Goal: Obtain resource: Download file/media

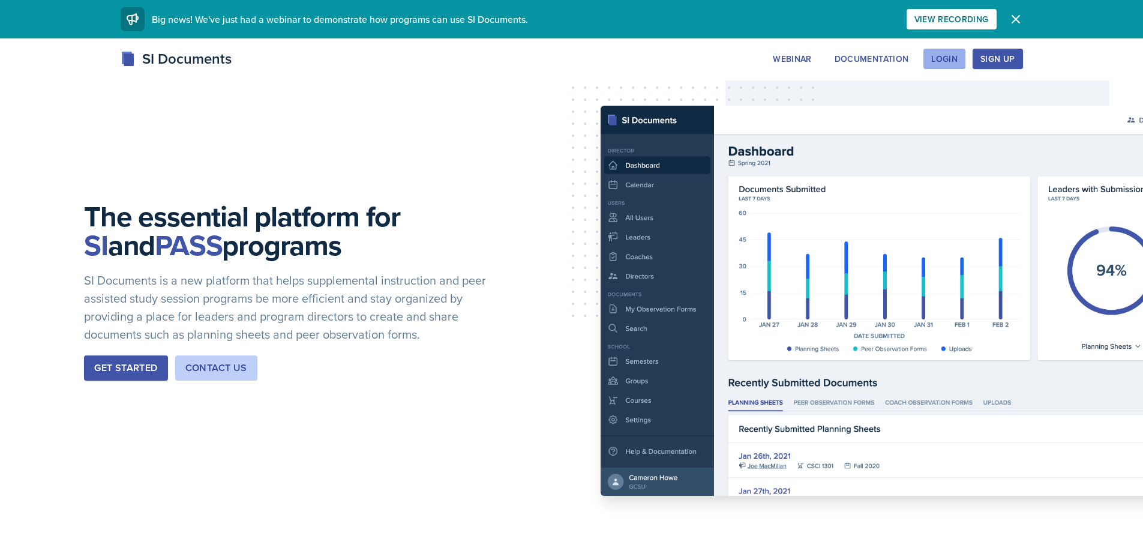
click at [954, 68] on button "Login" at bounding box center [945, 59] width 42 height 20
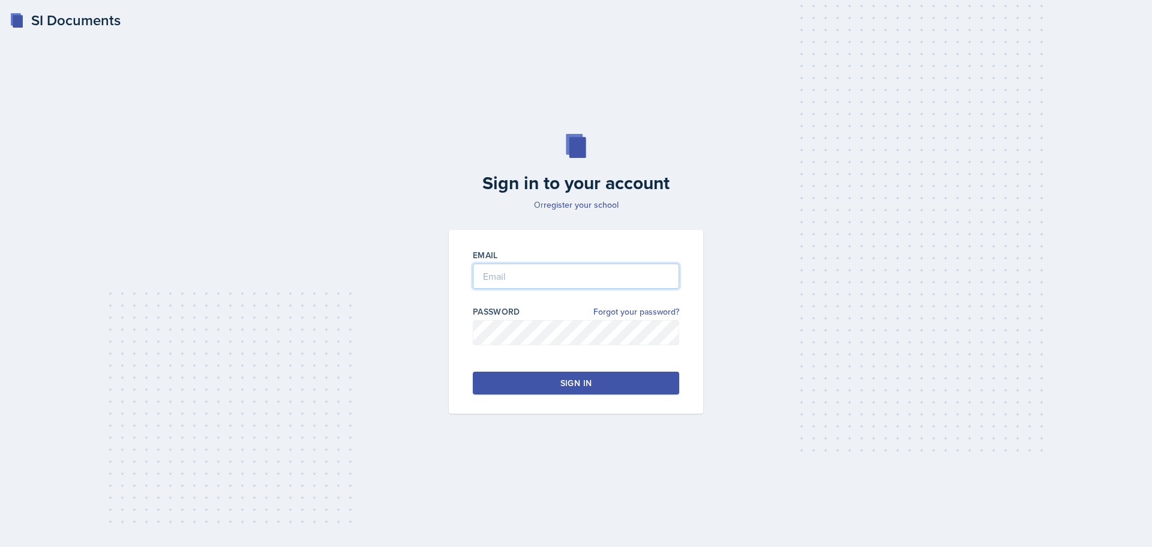
type input "[EMAIL_ADDRESS][DOMAIN_NAME]"
click at [554, 374] on button "Sign in" at bounding box center [576, 382] width 206 height 23
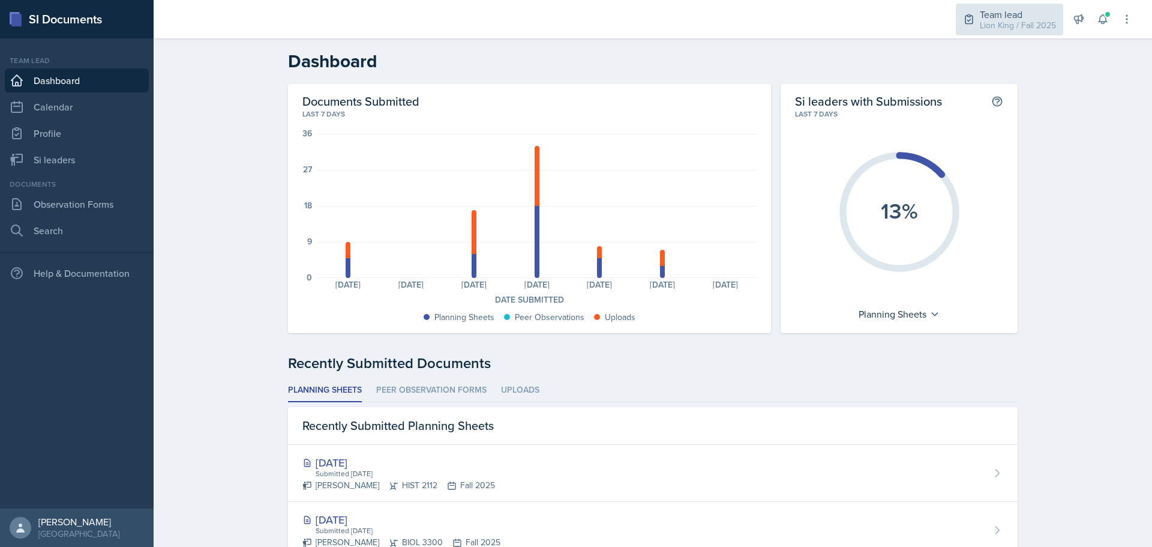
click at [976, 17] on div "Team lead Lion King / Fall 2025" at bounding box center [1009, 20] width 107 height 32
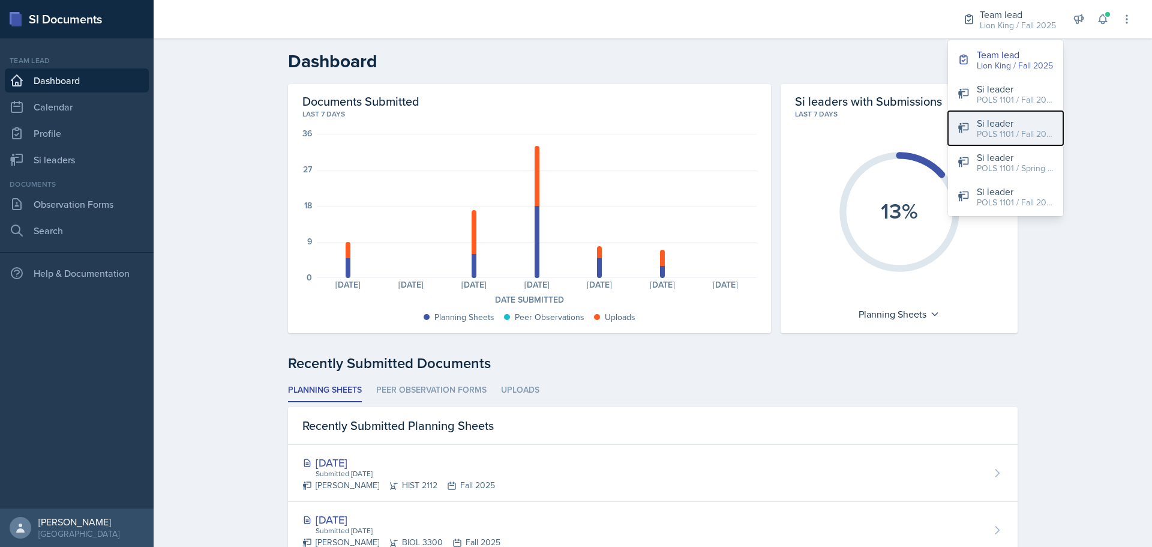
click at [1007, 130] on div "POLS 1101 / Fall 2025" at bounding box center [1015, 134] width 77 height 13
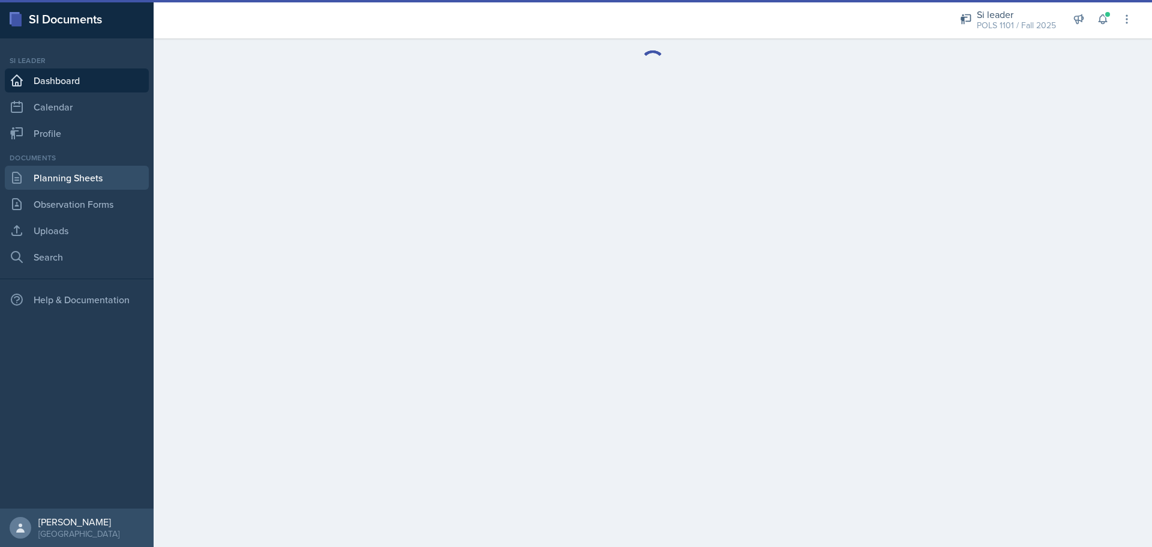
click at [67, 181] on link "Planning Sheets" at bounding box center [77, 178] width 144 height 24
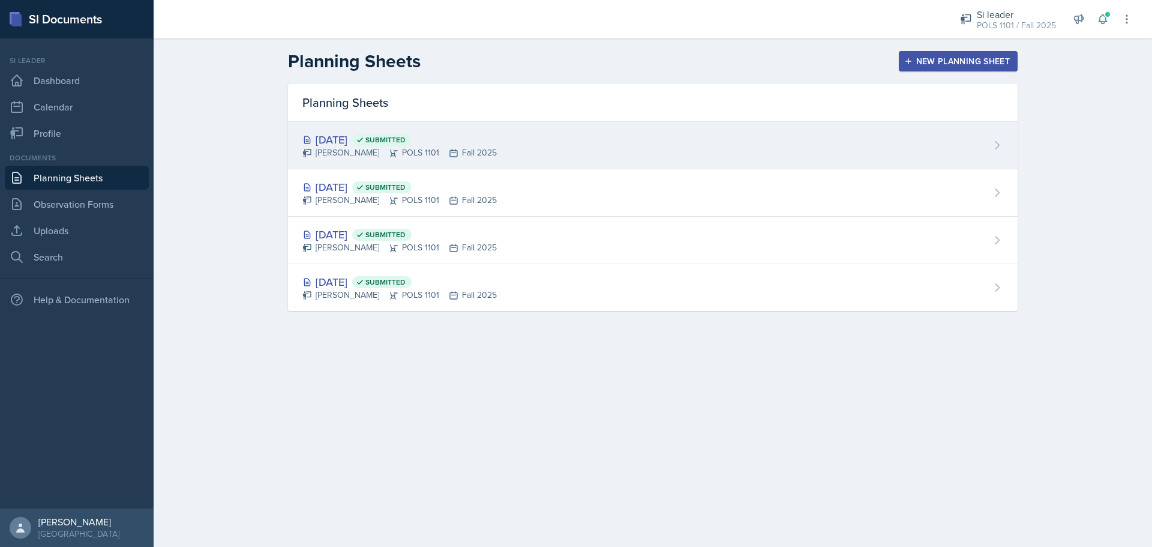
click at [536, 144] on div "[DATE] Submitted [PERSON_NAME] POLS 1101 Fall 2025" at bounding box center [653, 145] width 730 height 47
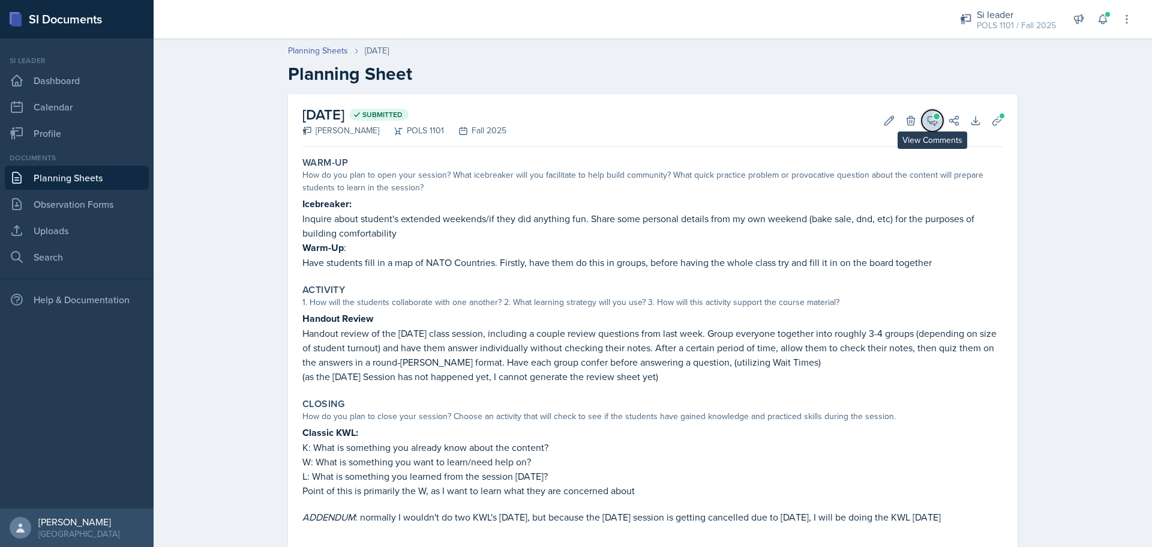
click at [936, 125] on button "View Comments" at bounding box center [933, 121] width 22 height 22
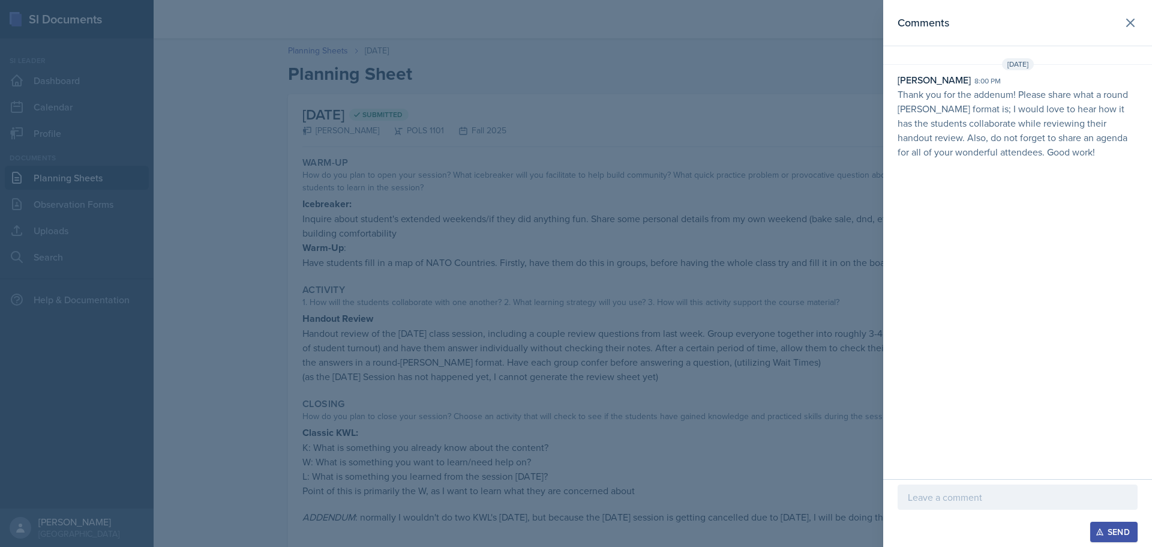
click at [708, 64] on div at bounding box center [576, 273] width 1152 height 547
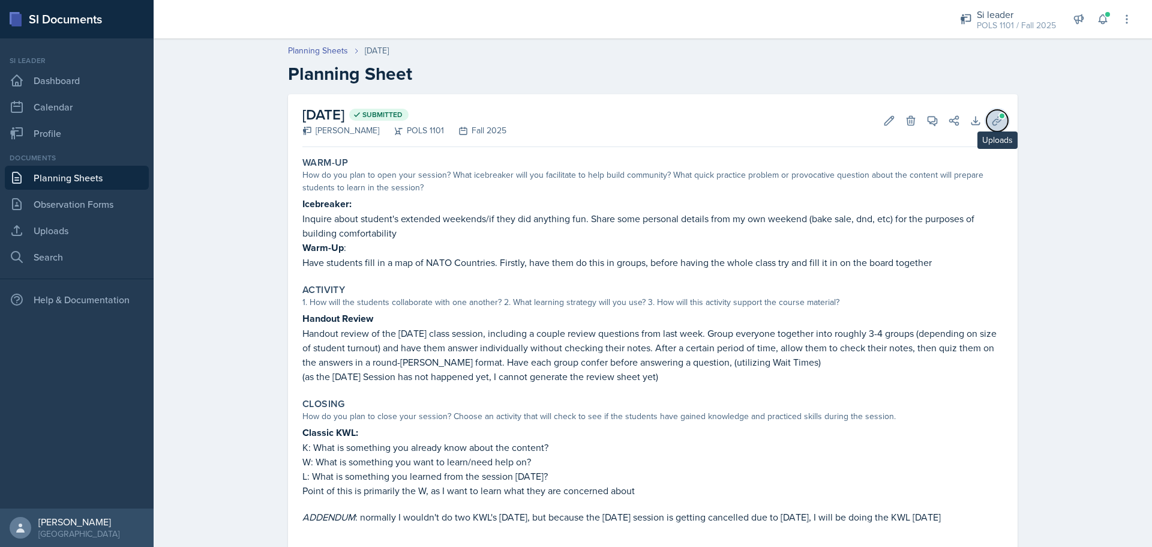
click at [991, 122] on icon at bounding box center [997, 121] width 12 height 12
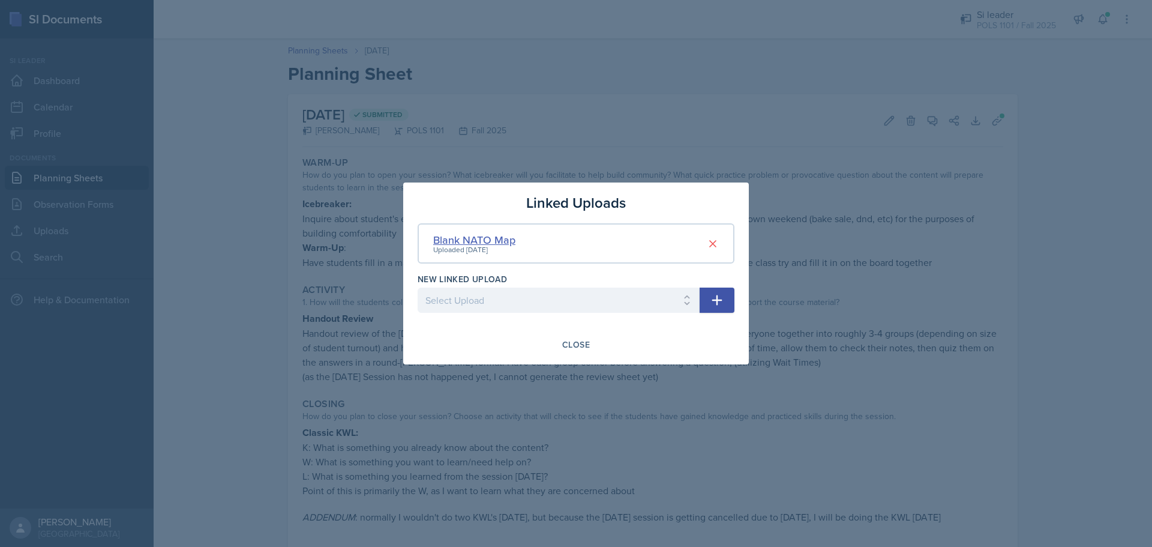
click at [461, 239] on div "Blank NATO Map" at bounding box center [474, 240] width 82 height 16
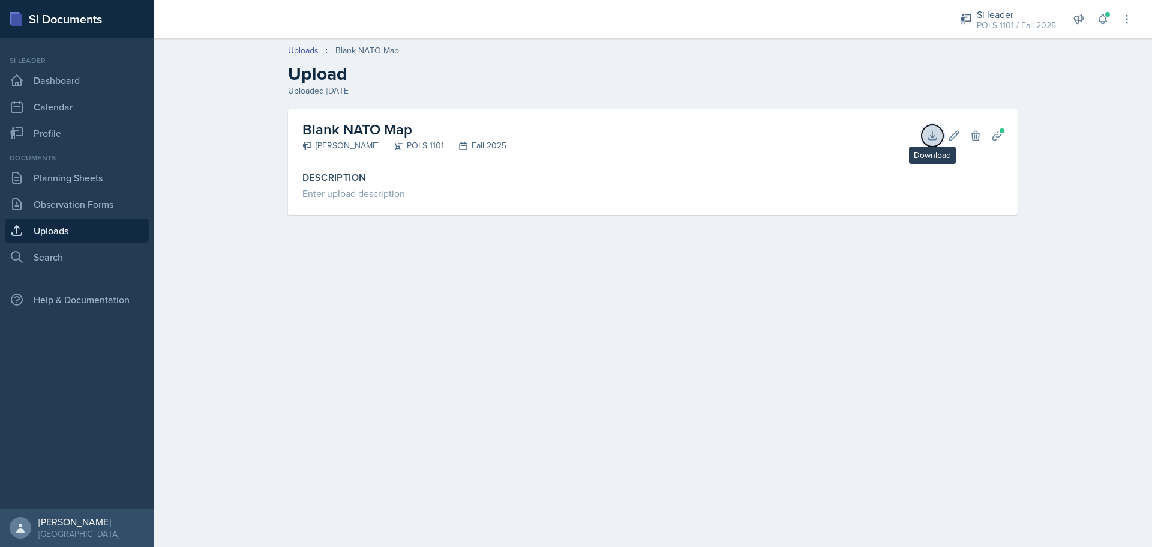
click at [925, 143] on button "Download" at bounding box center [933, 136] width 22 height 22
